Goal: Task Accomplishment & Management: Use online tool/utility

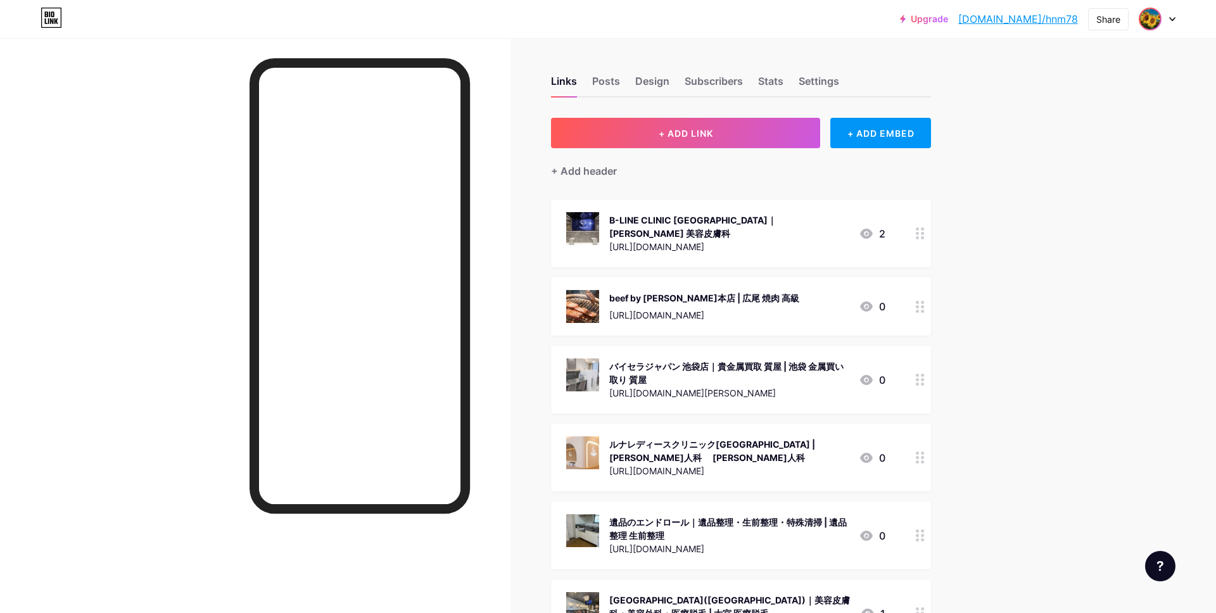
click at [1157, 22] on img at bounding box center [1150, 19] width 20 height 20
click at [1076, 175] on li "Logout" at bounding box center [1095, 178] width 157 height 34
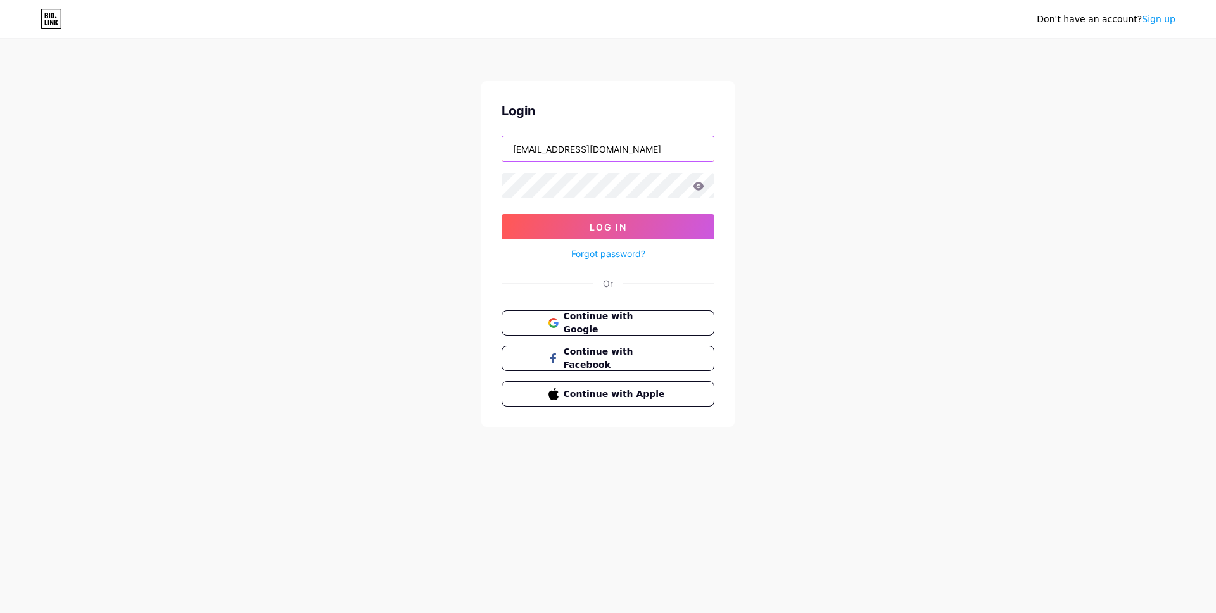
click at [652, 141] on input "kaerumaimai86+5@gmail.com" at bounding box center [607, 148] width 211 height 25
type input "[EMAIL_ADDRESS][DOMAIN_NAME]"
click at [605, 229] on span "Log In" at bounding box center [607, 227] width 37 height 11
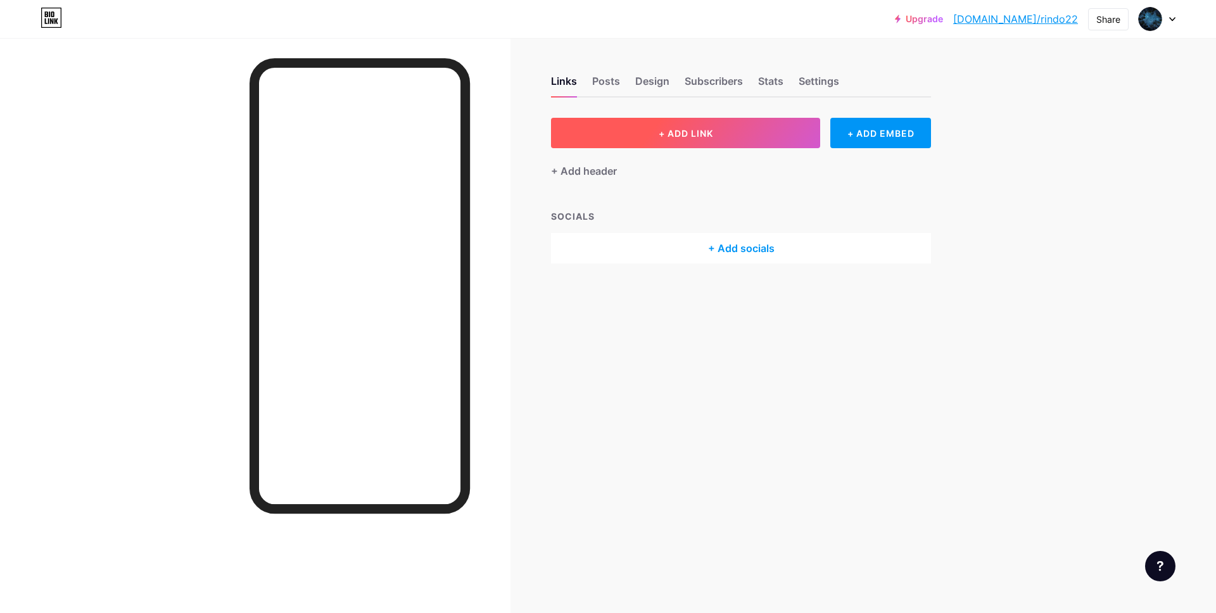
click at [658, 129] on span "+ ADD LINK" at bounding box center [685, 133] width 54 height 11
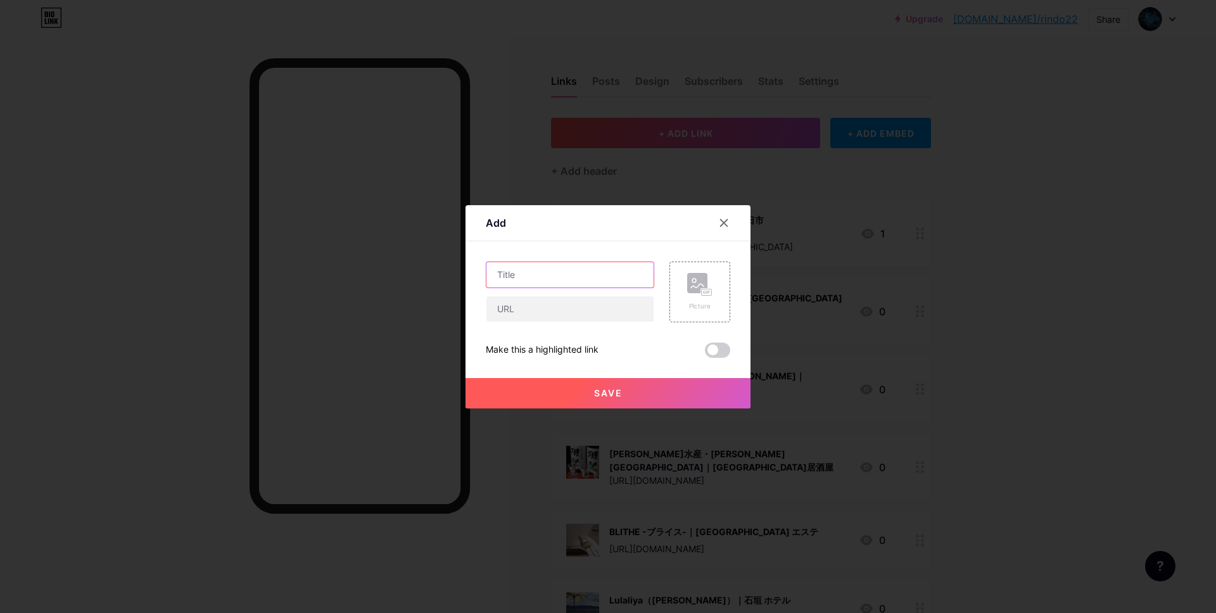
click at [572, 280] on input "text" at bounding box center [569, 274] width 167 height 25
paste input "ブルームラボ｜[PERSON_NAME] 結婚相談所"
type input "ブルームラボ｜[PERSON_NAME] 結婚相談所"
click at [536, 309] on input "text" at bounding box center [569, 308] width 167 height 25
paste input "[URL][DOMAIN_NAME]"
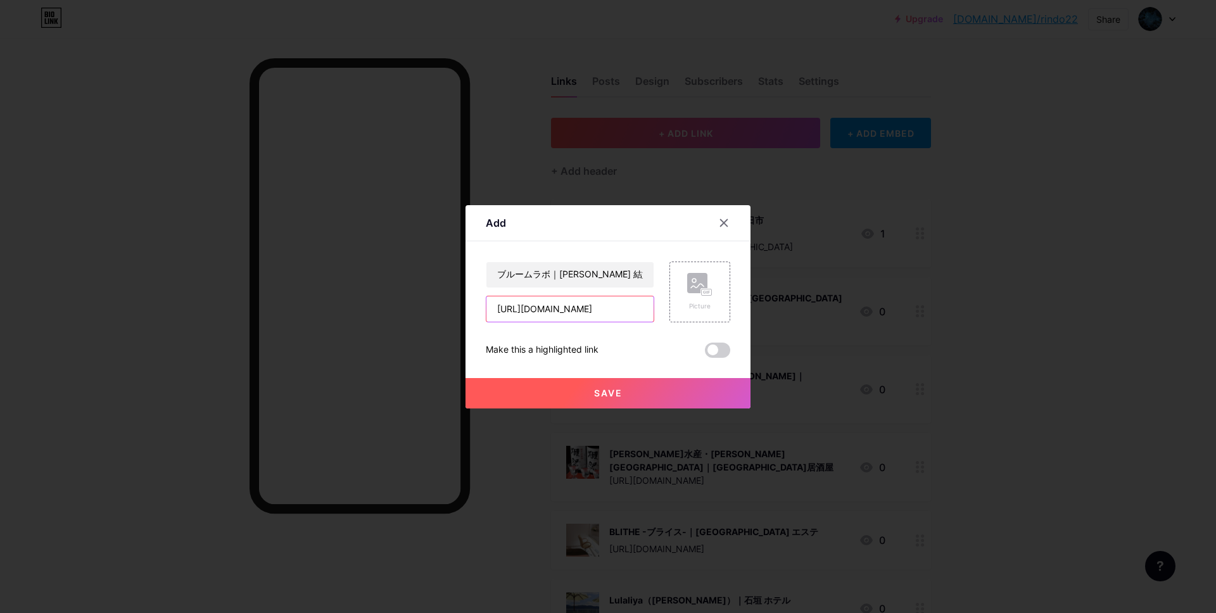
scroll to position [0, 51]
type input "[URL][DOMAIN_NAME]"
click at [685, 303] on div "Picture" at bounding box center [699, 291] width 61 height 61
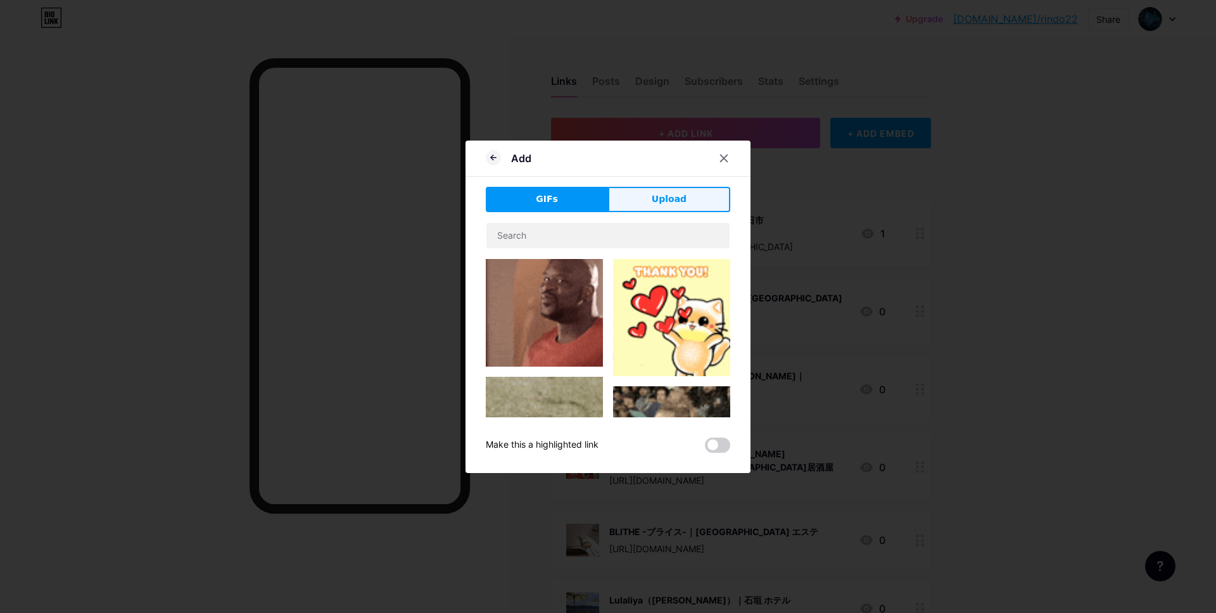
click at [675, 196] on span "Upload" at bounding box center [668, 198] width 35 height 13
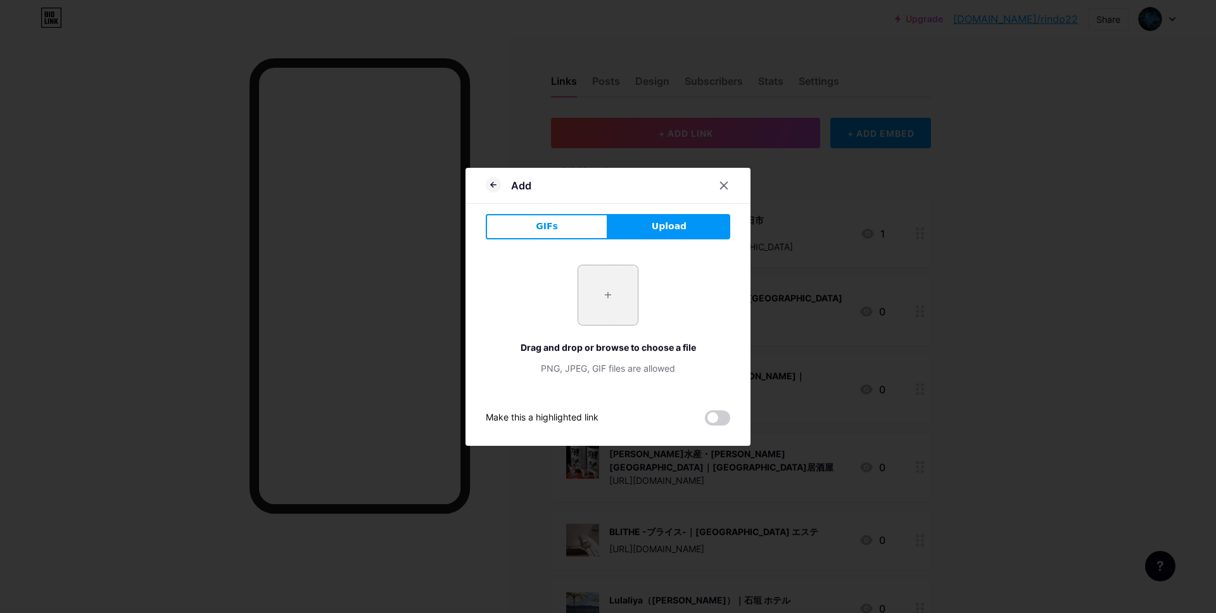
click at [603, 294] on input "file" at bounding box center [608, 295] width 60 height 60
type input "C:\fakepath\スクリーンショット 2025-10-09 10.00.15.jpg"
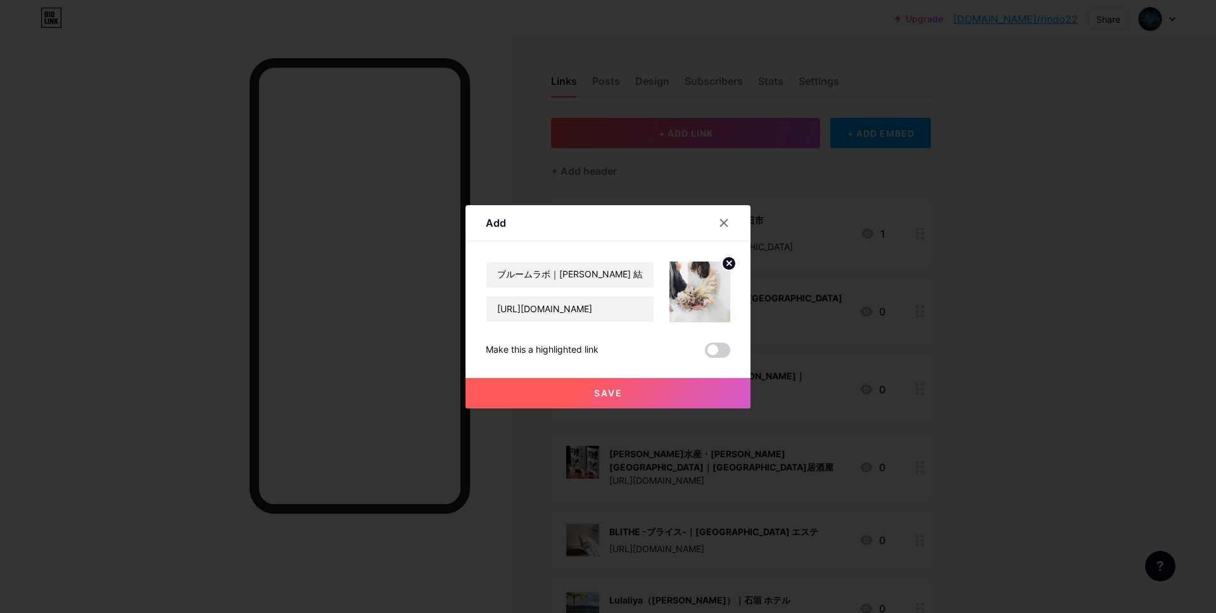
click at [614, 389] on span "Save" at bounding box center [608, 392] width 28 height 11
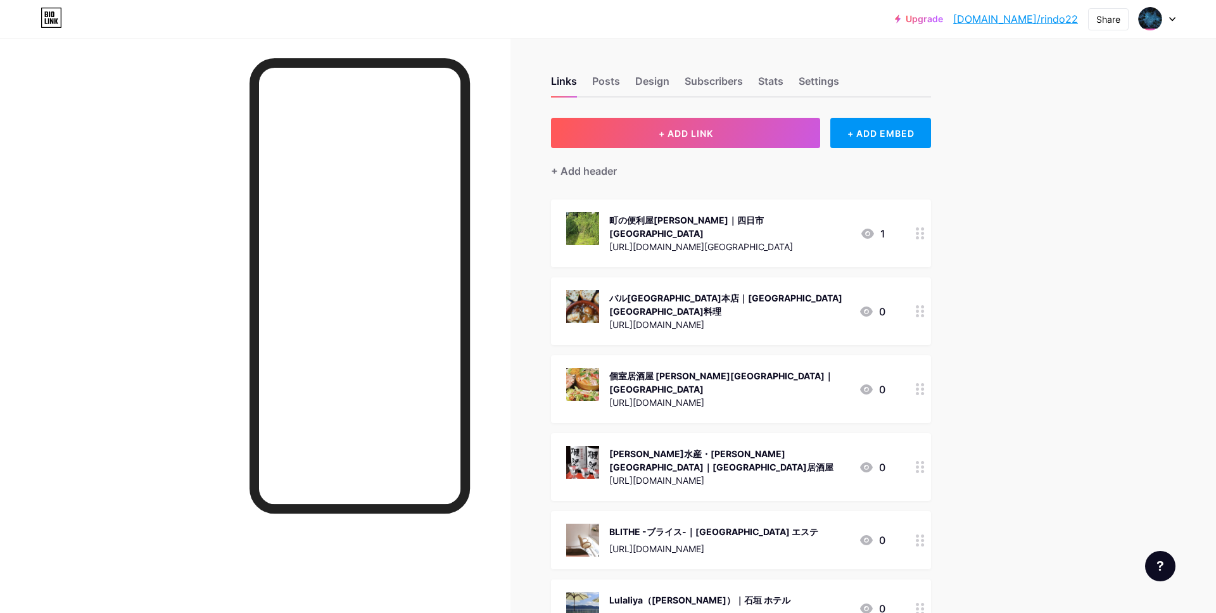
scroll to position [131662, 0]
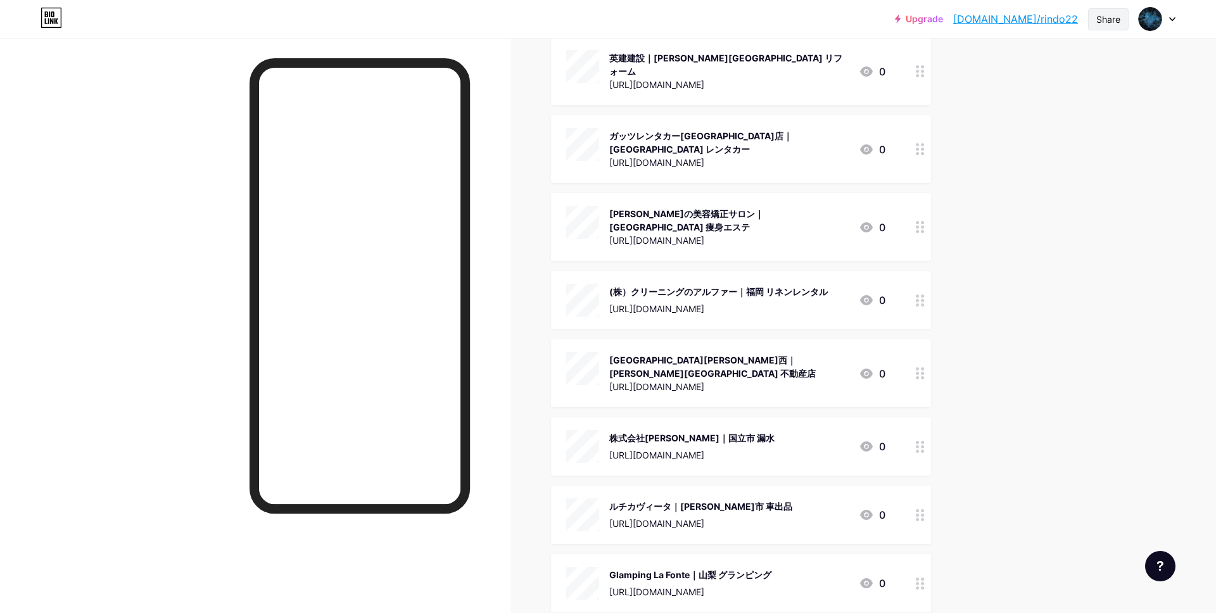
click at [1124, 18] on div "Share" at bounding box center [1108, 19] width 41 height 22
click at [1065, 58] on div "Copy link" at bounding box center [1033, 65] width 189 height 30
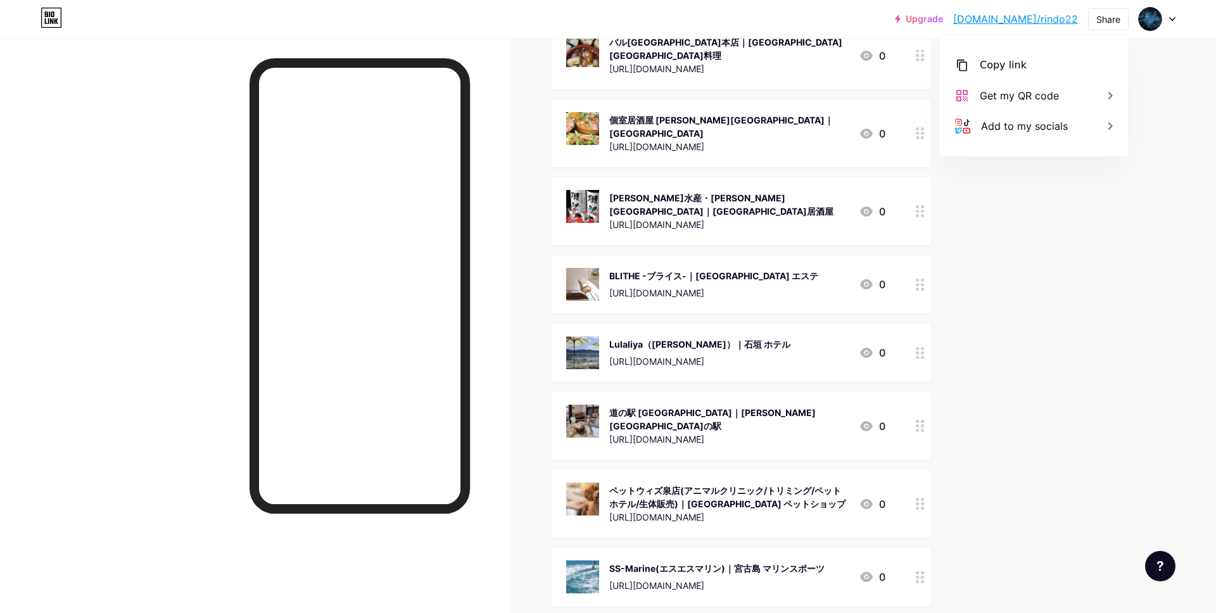
scroll to position [0, 0]
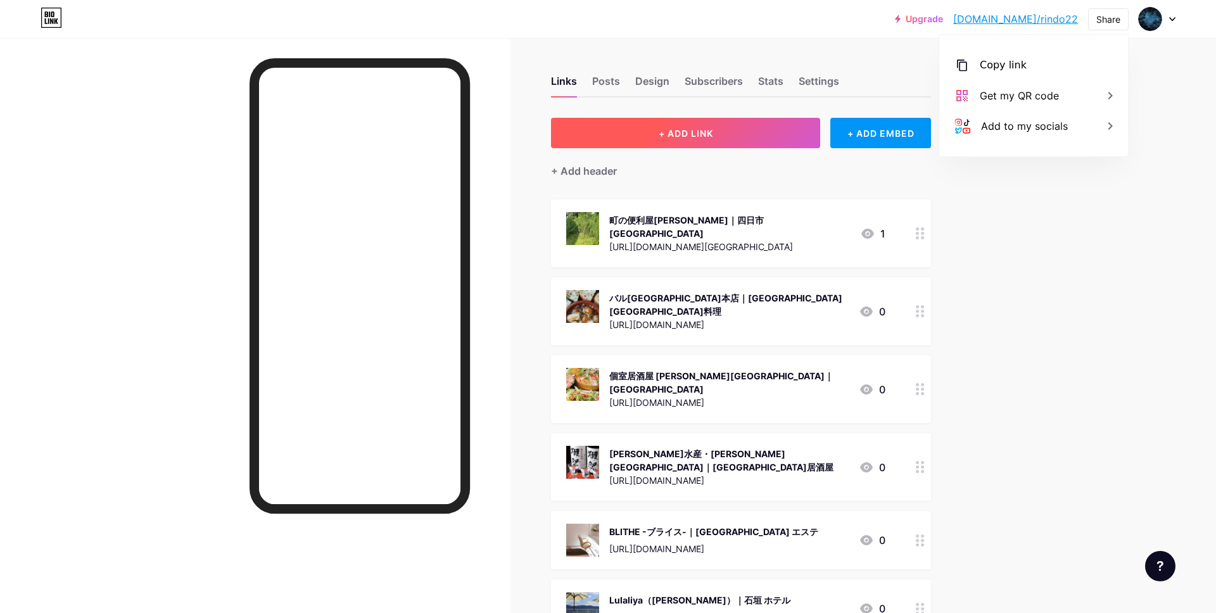
click at [714, 131] on button "+ ADD LINK" at bounding box center [685, 133] width 269 height 30
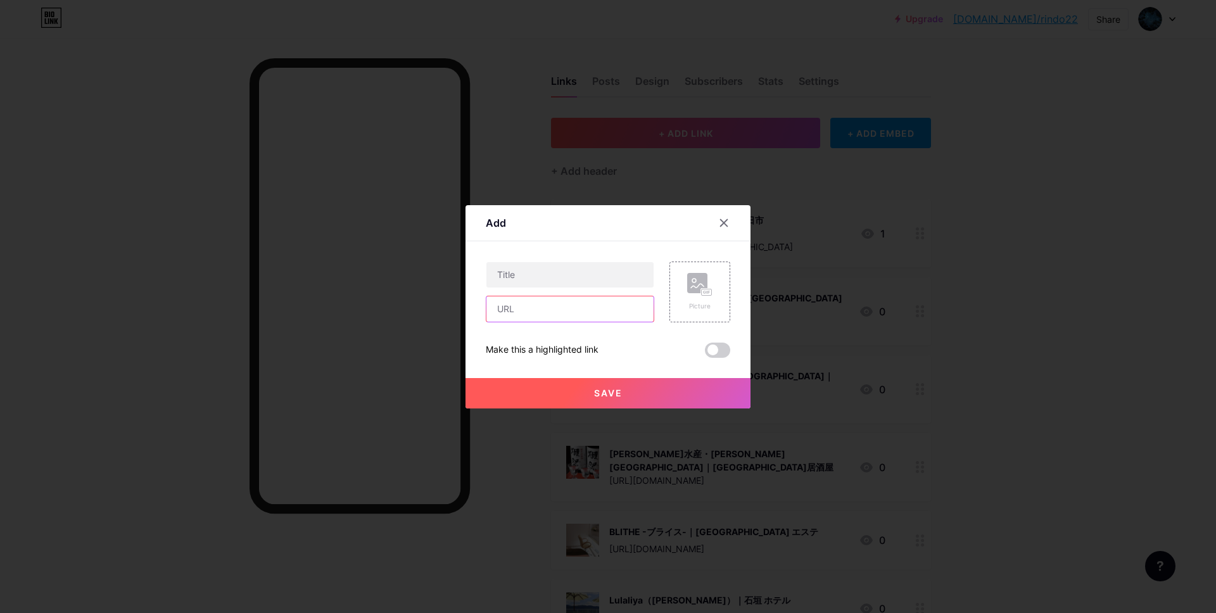
click at [536, 318] on input "text" at bounding box center [569, 308] width 167 height 25
paste input "[URL][DOMAIN_NAME]"
type input "[URL][DOMAIN_NAME]"
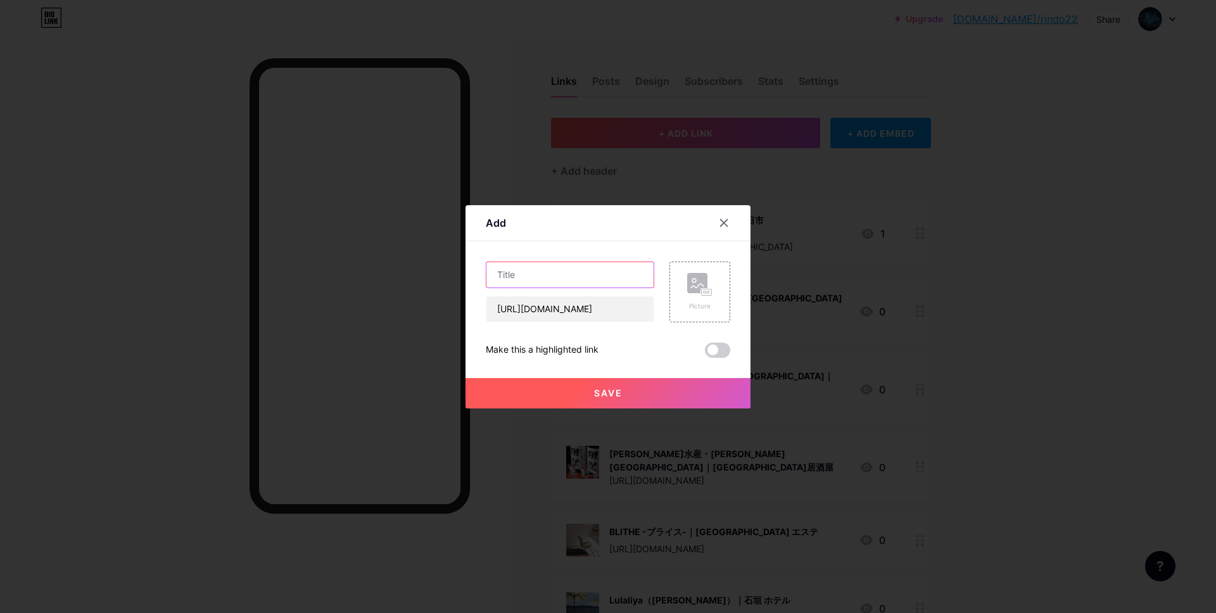
click at [542, 278] on input "text" at bounding box center [569, 274] width 167 height 25
paste input "kiyomatsu｜浜松 ハンバーグ"
type input "kiyomatsu｜浜松 ハンバーグ"
click at [695, 294] on icon at bounding box center [699, 284] width 25 height 23
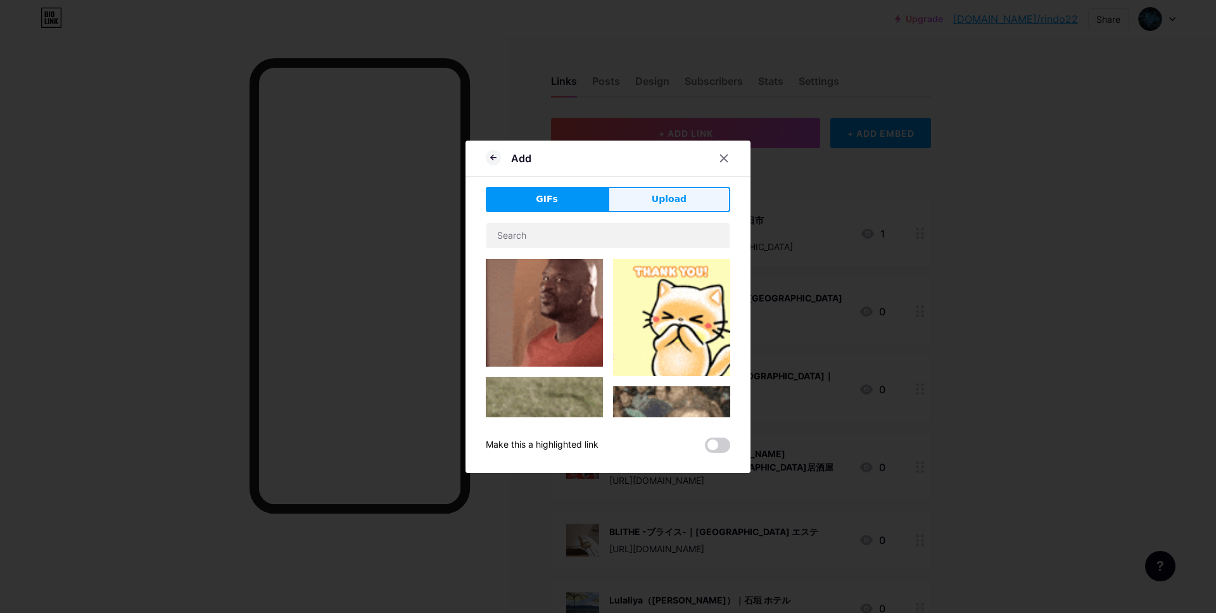
click at [656, 206] on button "Upload" at bounding box center [669, 199] width 122 height 25
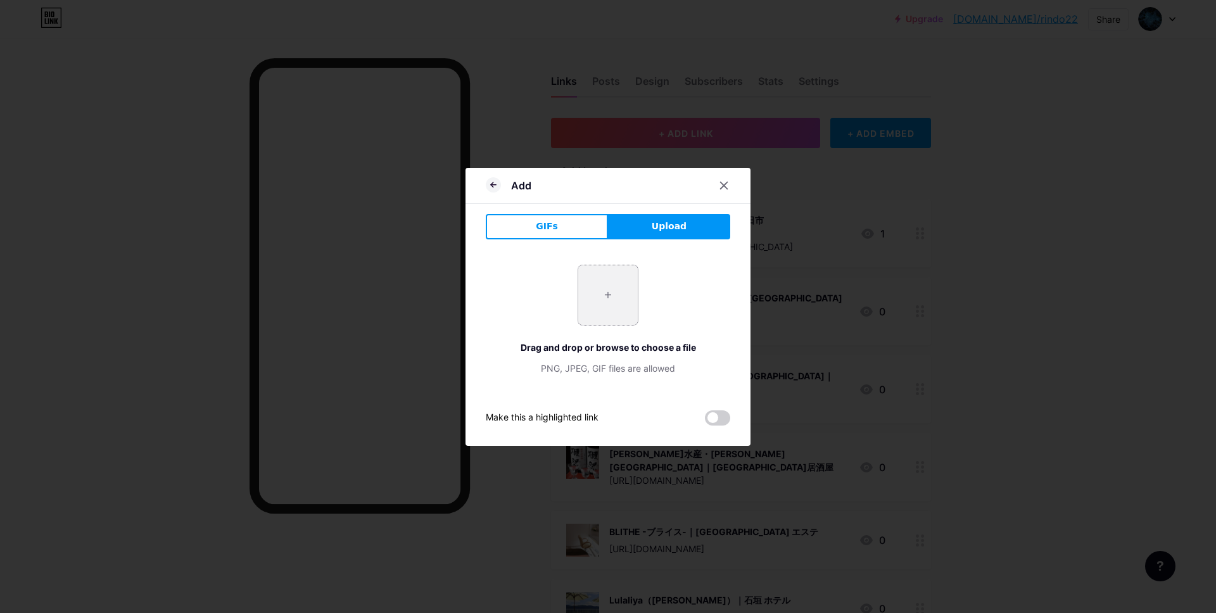
click at [603, 279] on input "file" at bounding box center [608, 295] width 60 height 60
type input "C:\fakepath\スクリーンショット 2025-10-09 10.03.56.jpg"
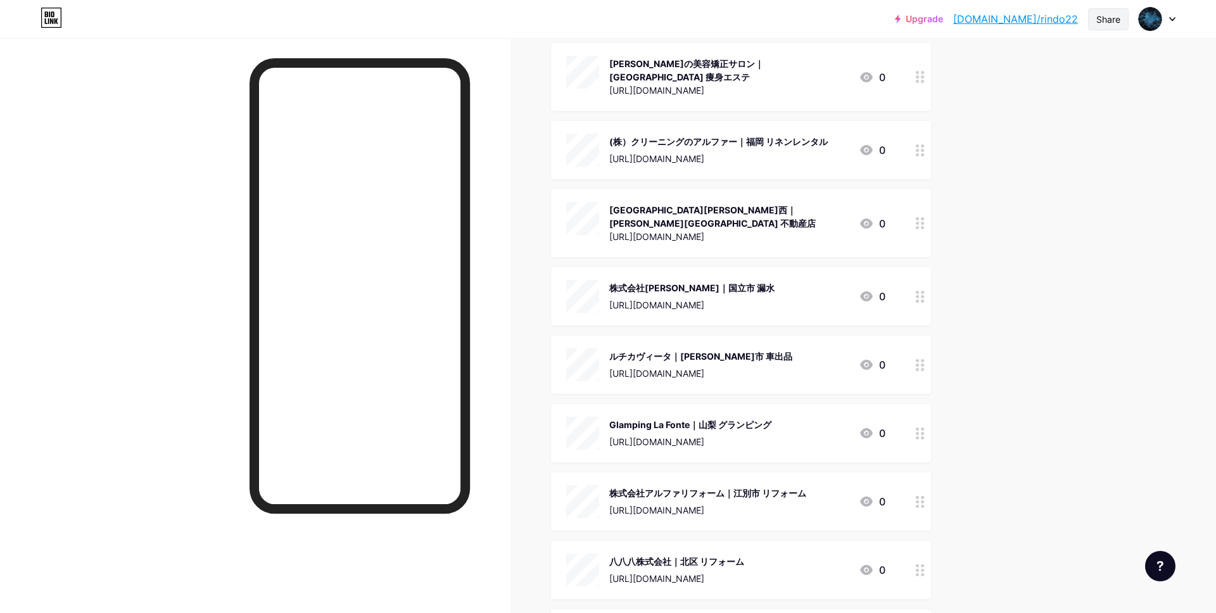
click at [1105, 13] on div "Share" at bounding box center [1108, 19] width 24 height 13
click at [1079, 59] on div "Copy link" at bounding box center [1033, 65] width 189 height 30
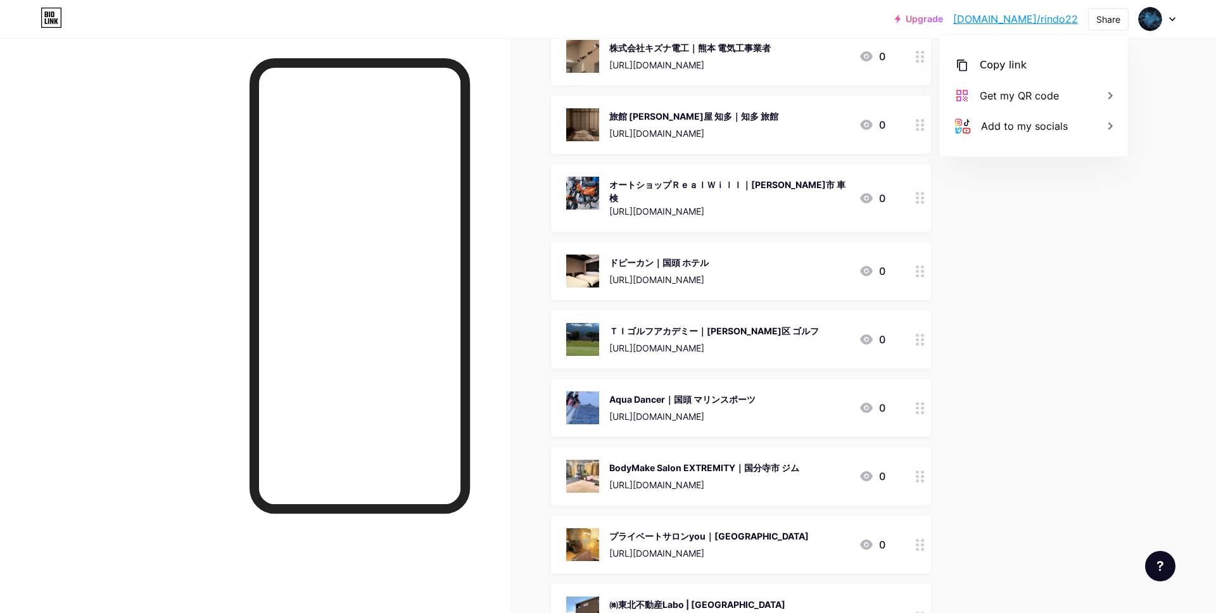
scroll to position [0, 0]
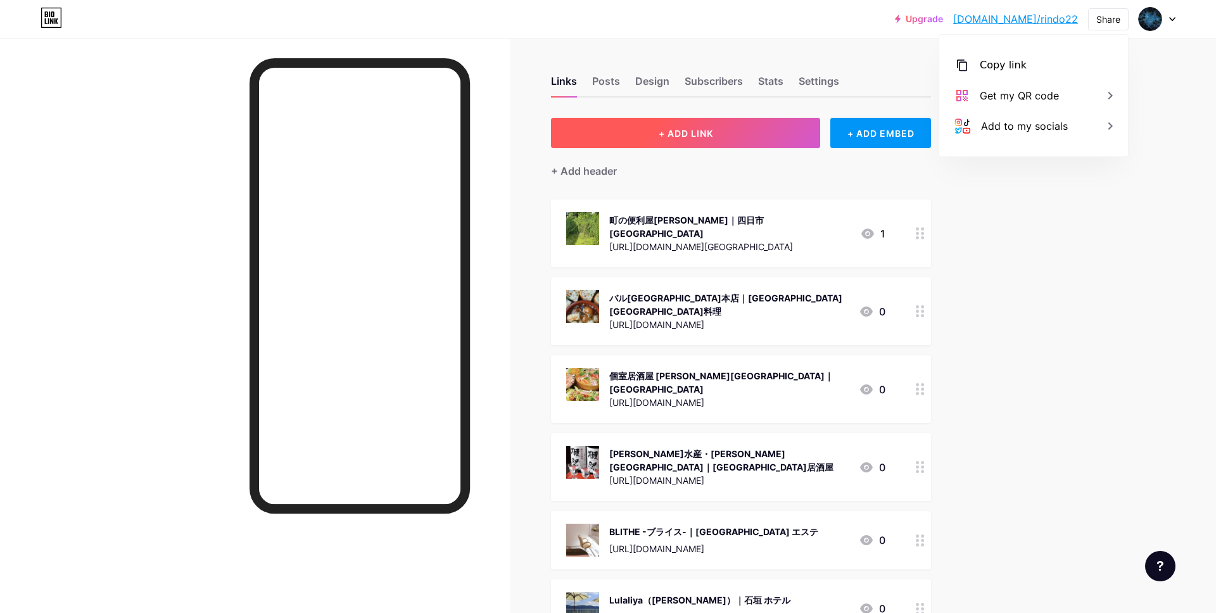
click at [679, 137] on span "+ ADD LINK" at bounding box center [685, 133] width 54 height 11
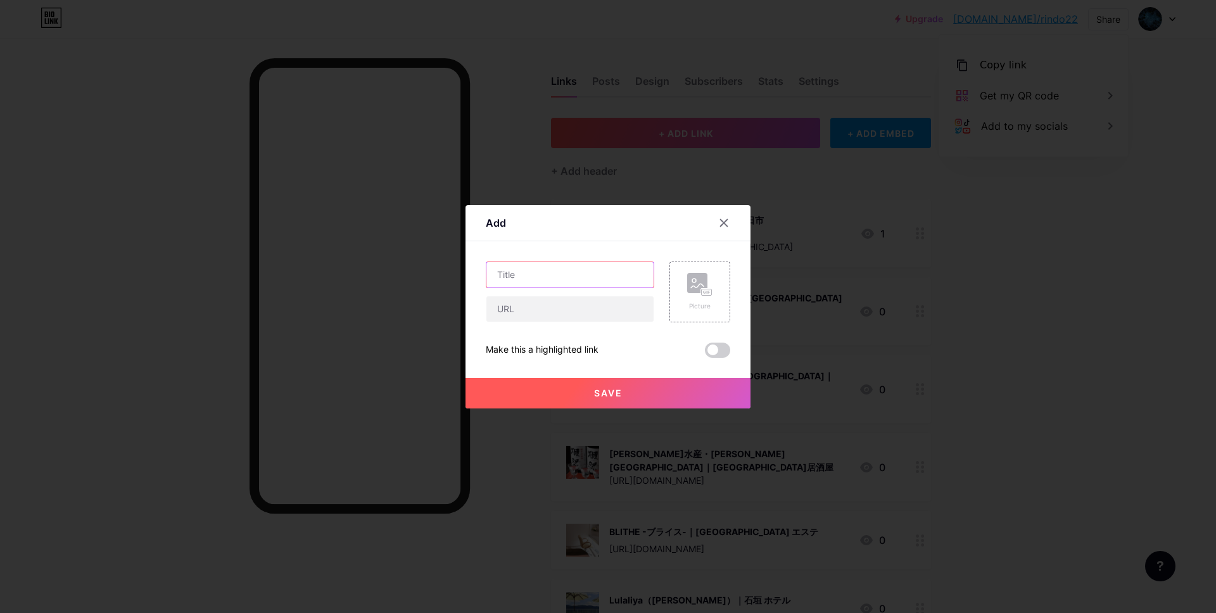
click at [574, 273] on input "text" at bounding box center [569, 274] width 167 height 25
paste input "はあとねいる横須賀店｜横須賀市 ネイル"
type input "はあとねいる横須賀店｜横須賀市 ネイル"
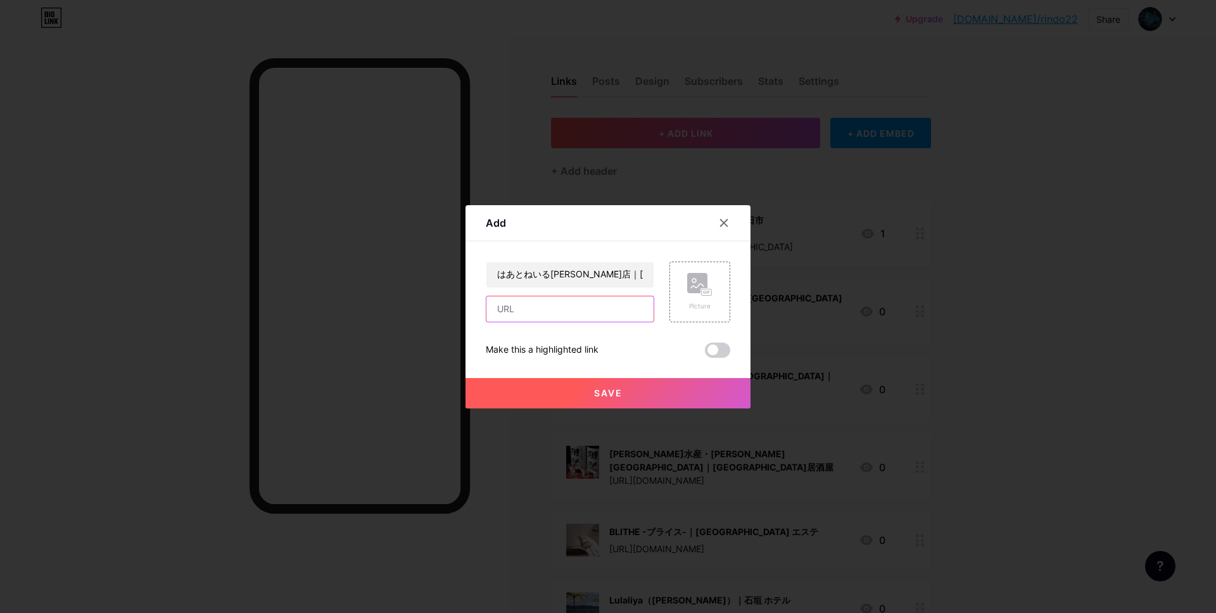
click at [538, 318] on input "text" at bounding box center [569, 308] width 167 height 25
paste input "https://maps.app.goo.gl/sWCAWGrukMefgBaV7"
type input "https://maps.app.goo.gl/sWCAWGrukMefgBaV7"
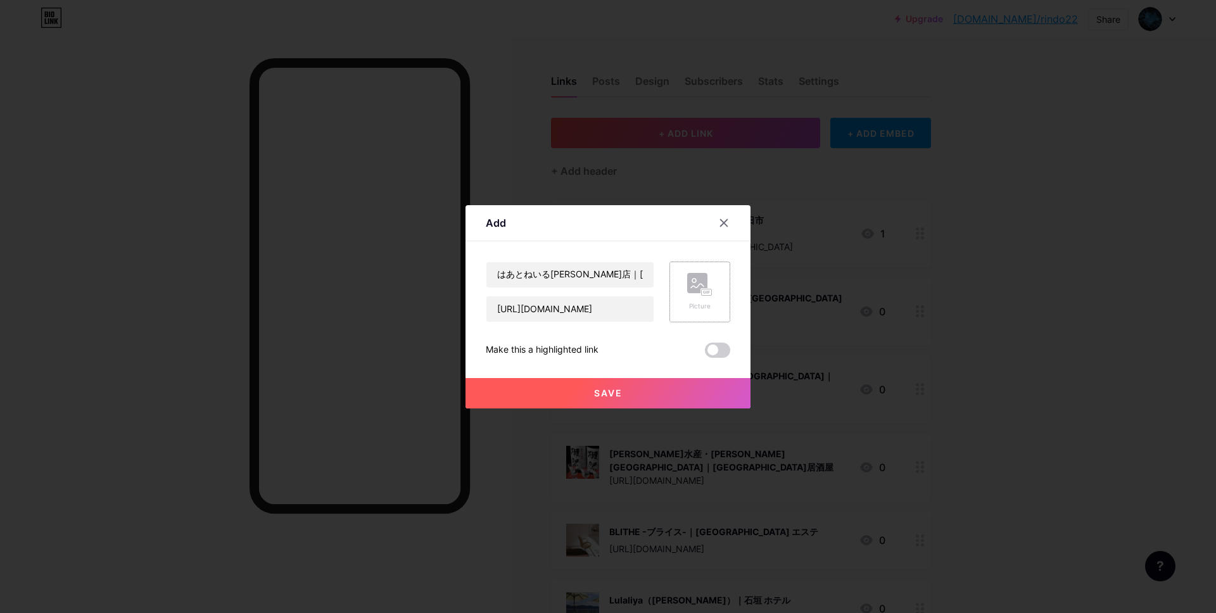
click at [696, 282] on rect at bounding box center [697, 283] width 20 height 20
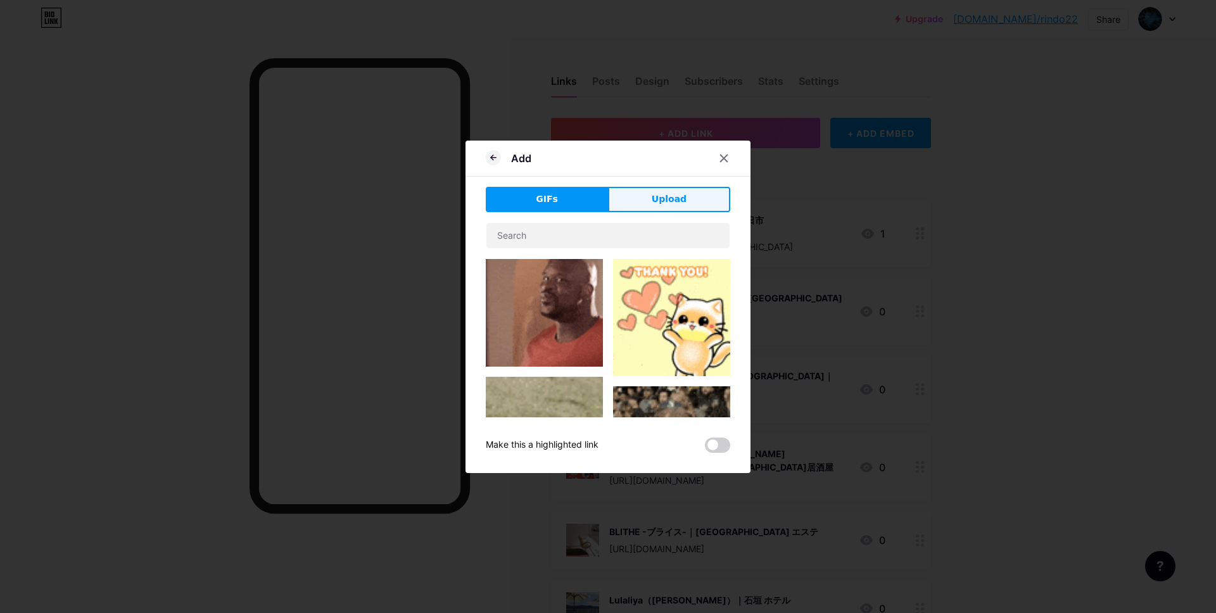
click at [676, 196] on span "Upload" at bounding box center [668, 198] width 35 height 13
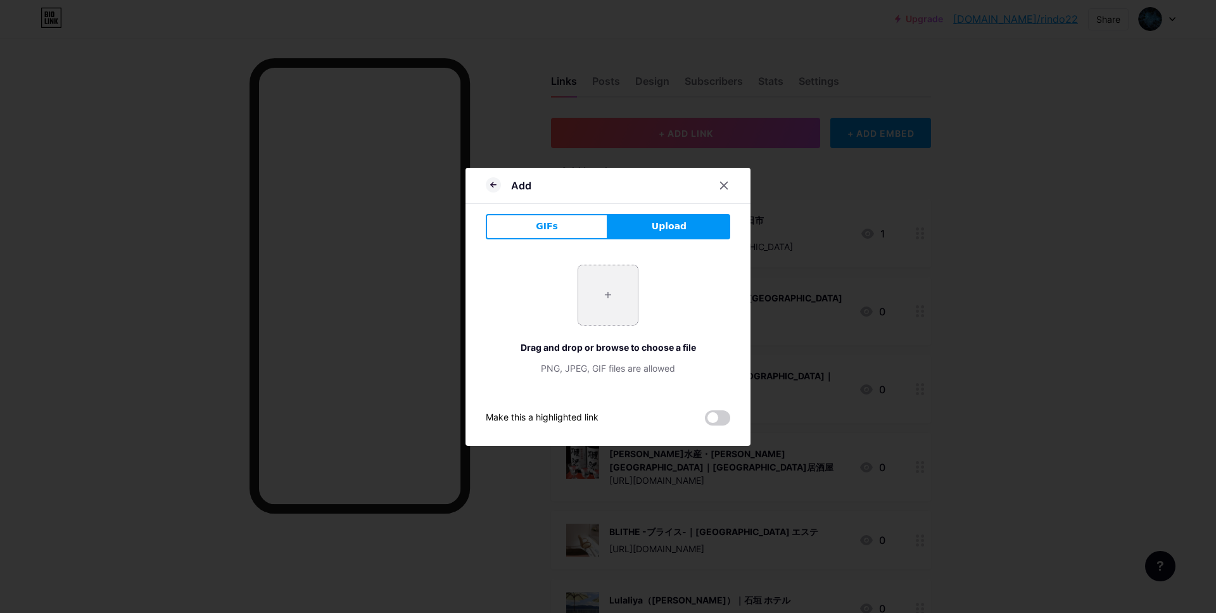
drag, startPoint x: 599, startPoint y: 319, endPoint x: 602, endPoint y: 310, distance: 10.0
click at [600, 317] on input "file" at bounding box center [608, 295] width 60 height 60
type input "C:\fakepath\スクリーンショット 2025-10-09 10.08.58.jpg"
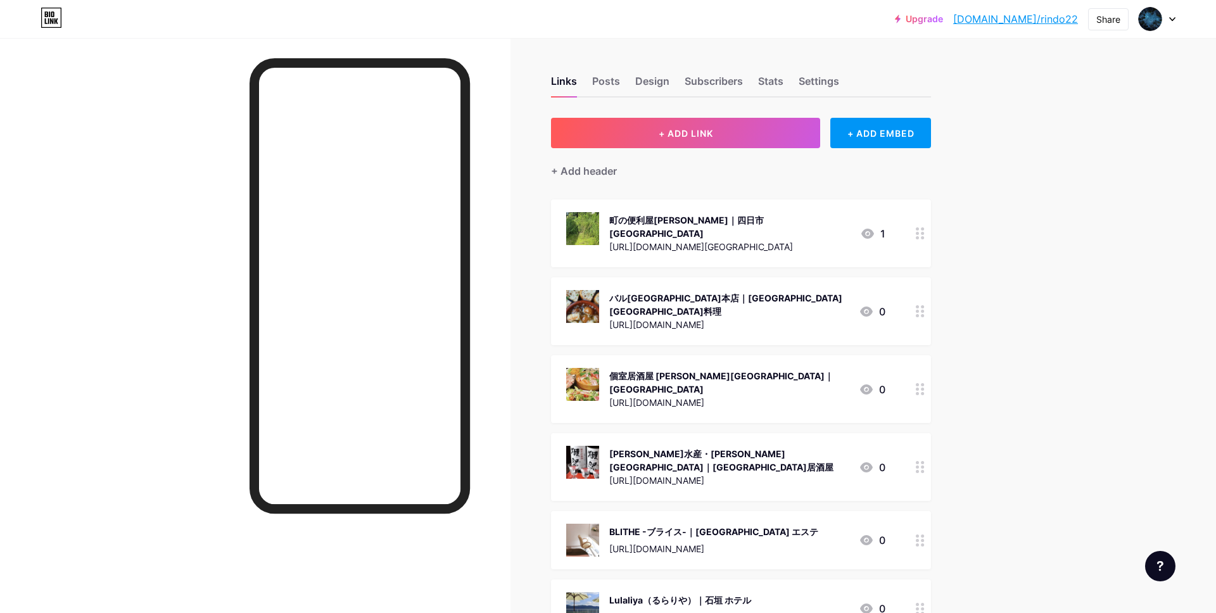
click at [1091, 20] on div "Share" at bounding box center [1108, 19] width 41 height 22
click at [1074, 53] on div "Copy link" at bounding box center [1033, 65] width 189 height 30
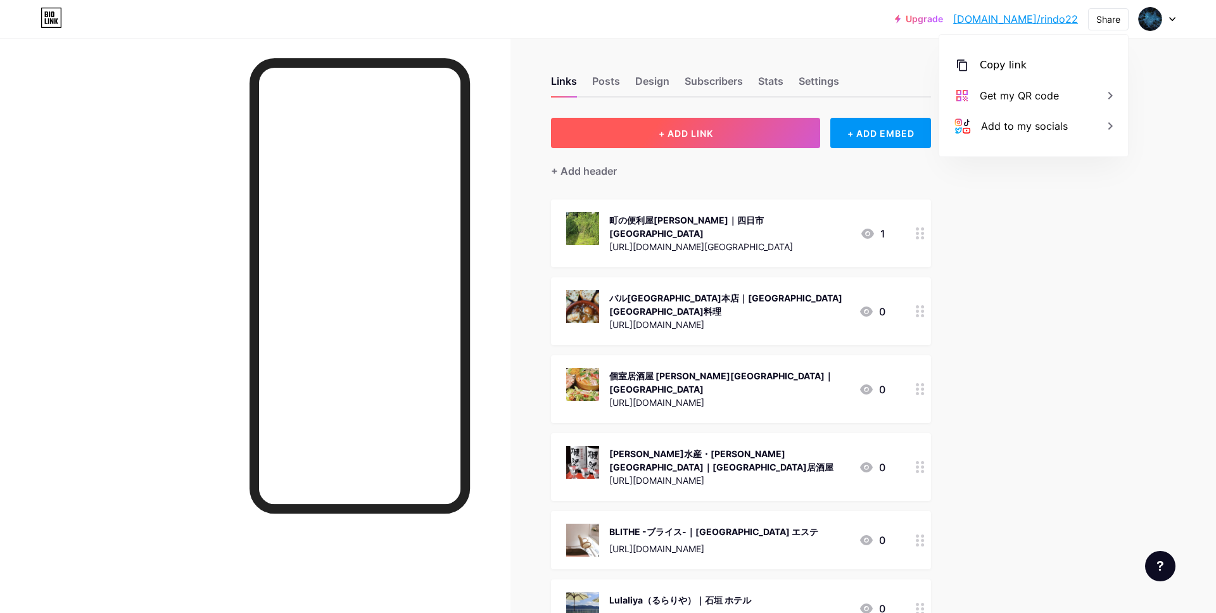
click at [702, 127] on button "+ ADD LINK" at bounding box center [685, 133] width 269 height 30
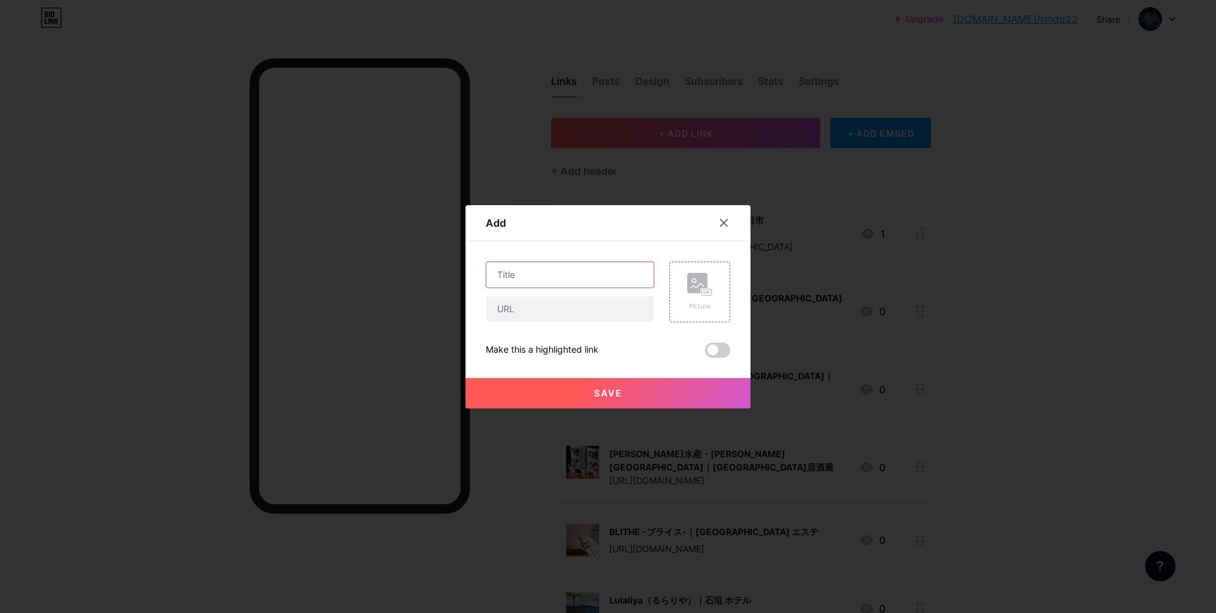
click at [536, 277] on input "text" at bounding box center [569, 274] width 167 height 25
paste input "ワイワイラボ｜松阪市 学習塾"
type input "ワイワイラボ｜松阪市 学習塾"
click at [531, 311] on input "text" at bounding box center [569, 308] width 167 height 25
paste input "https://maps.app.goo.gl/NBRmpcVoQuYcKLSRA"
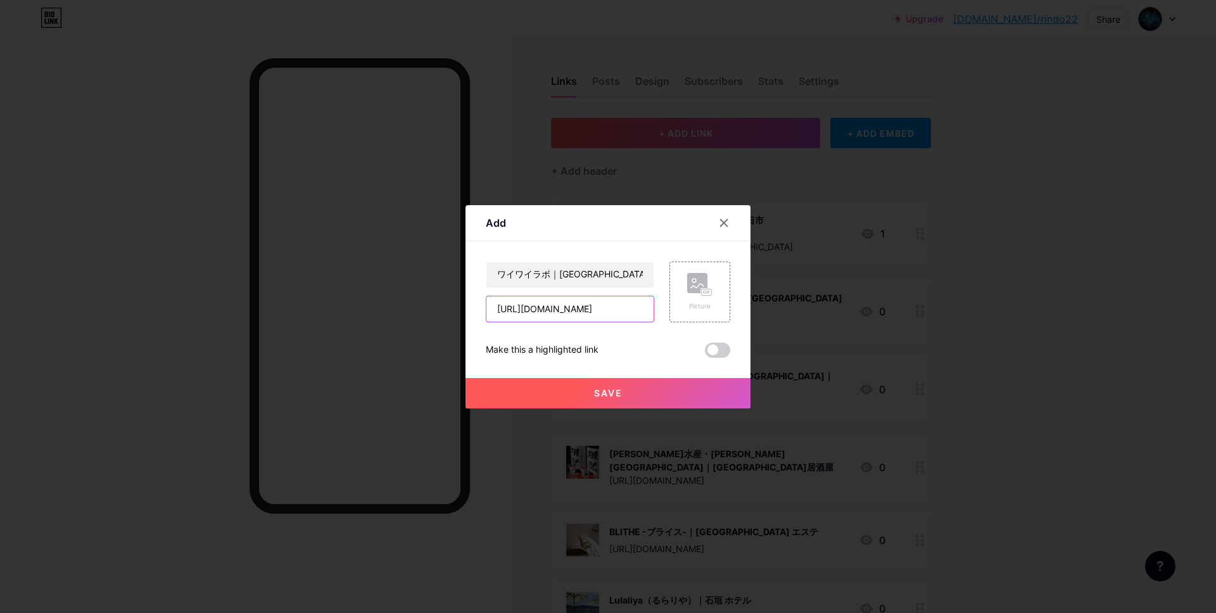
scroll to position [0, 54]
type input "https://maps.app.goo.gl/NBRmpcVoQuYcKLSRA"
click at [702, 306] on div "Picture" at bounding box center [699, 305] width 25 height 9
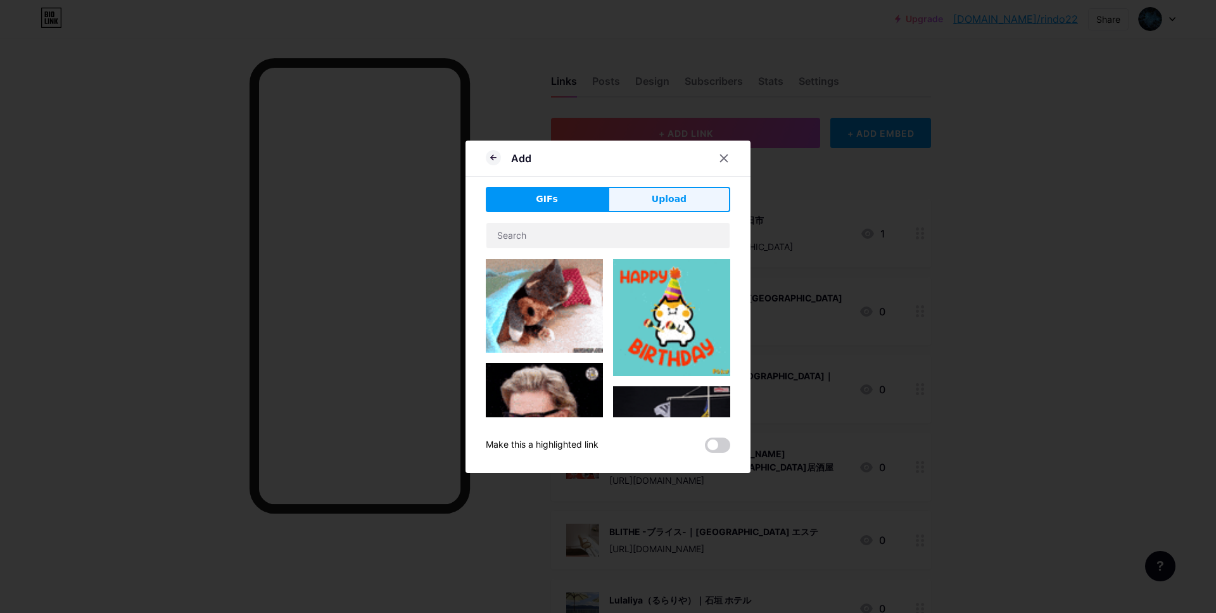
click at [657, 208] on button "Upload" at bounding box center [669, 199] width 122 height 25
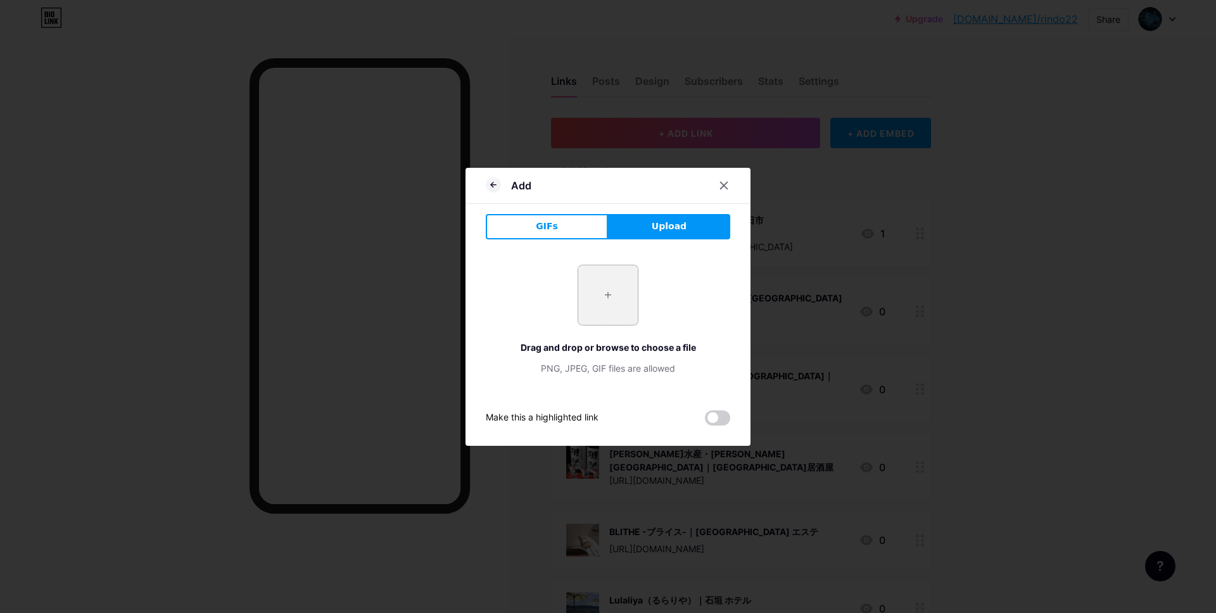
click at [626, 283] on input "file" at bounding box center [608, 295] width 60 height 60
type input "C:\fakepath\スクリーンショット 2025-10-09 10.13.14.jpg"
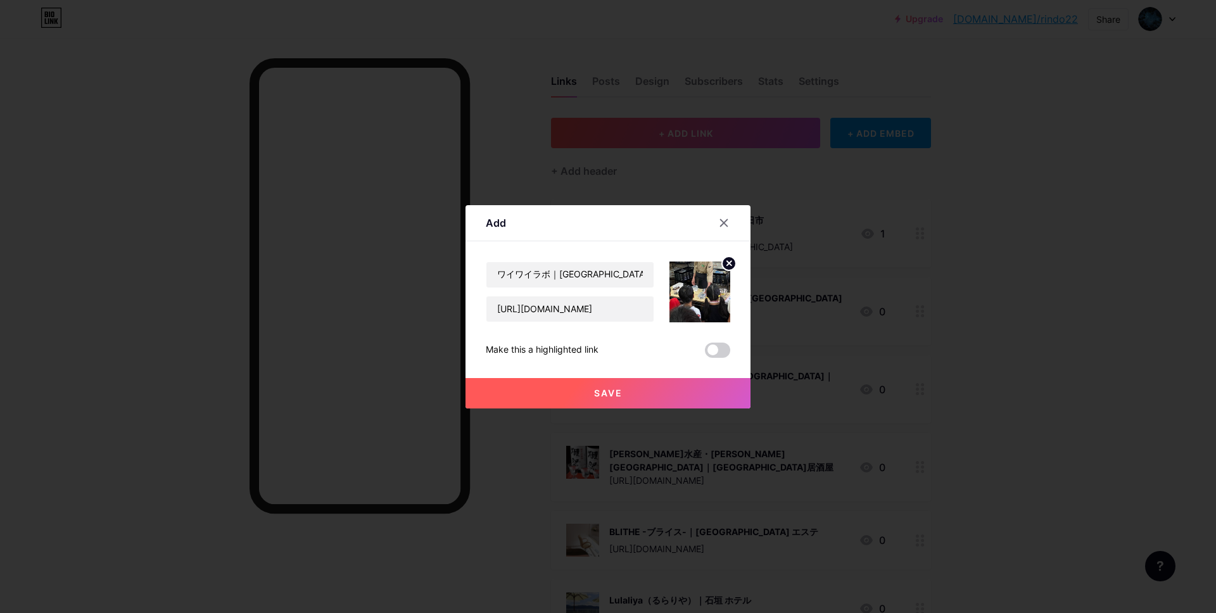
click at [603, 397] on span "Save" at bounding box center [608, 392] width 28 height 11
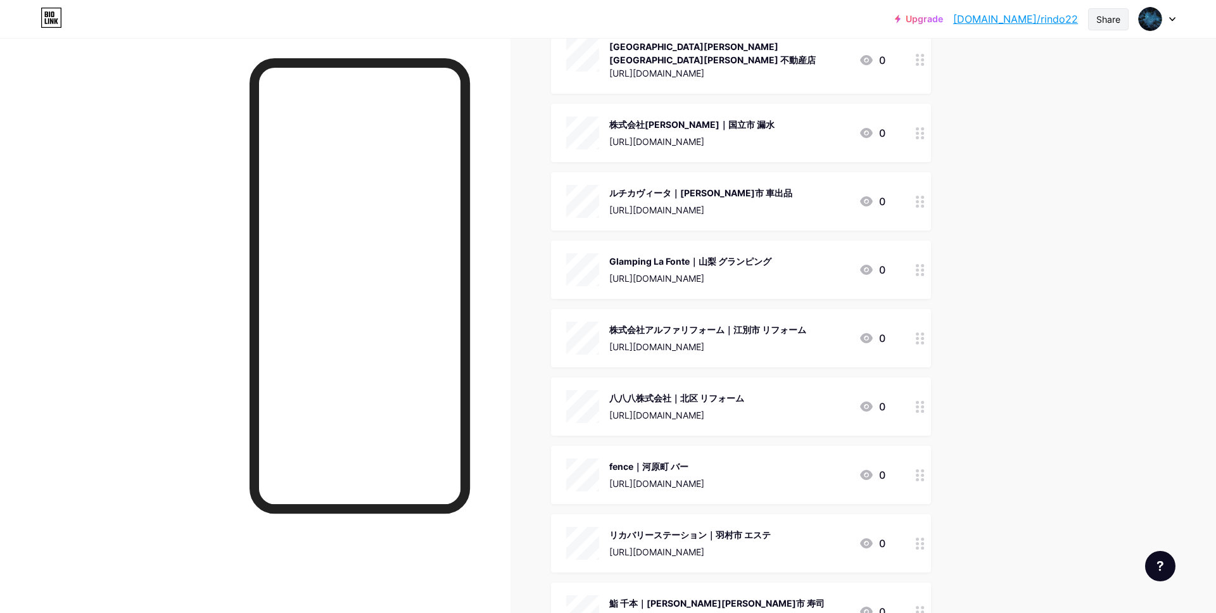
click at [1116, 18] on div "Share" at bounding box center [1108, 19] width 24 height 13
click at [1066, 61] on div "Copy link" at bounding box center [1033, 65] width 189 height 30
